Goal: Task Accomplishment & Management: Manage account settings

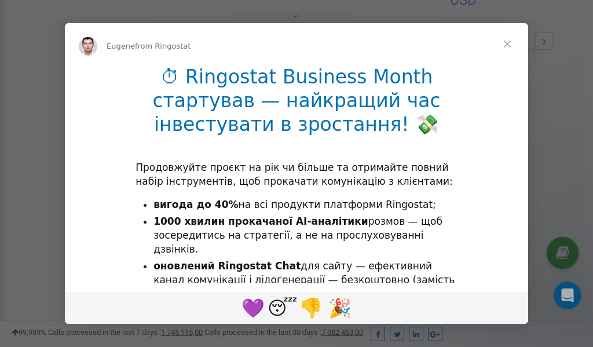
click at [509, 42] on span "Close" at bounding box center [507, 44] width 42 height 42
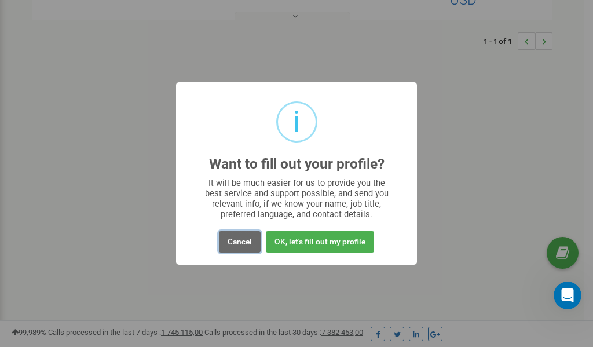
click at [239, 241] on button "Cancel" at bounding box center [240, 241] width 42 height 21
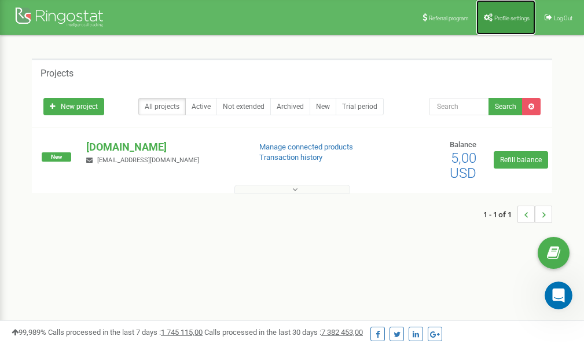
click at [505, 16] on span "Profile settings" at bounding box center [512, 18] width 35 height 6
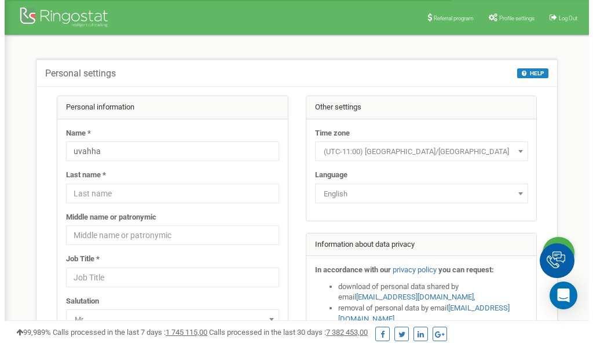
scroll to position [58, 0]
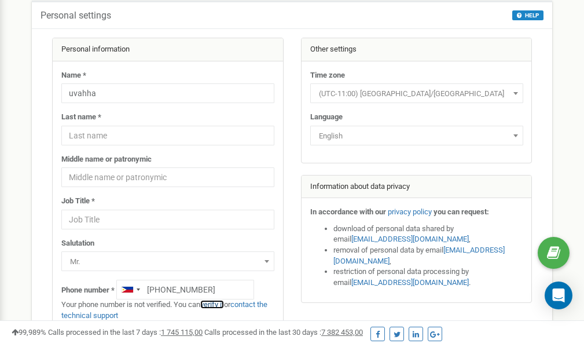
click at [215, 304] on link "verify it" at bounding box center [212, 304] width 24 height 9
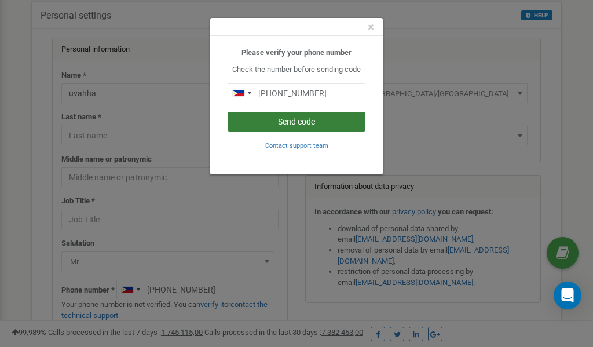
click at [279, 122] on button "Send code" at bounding box center [297, 122] width 138 height 20
